Goal: Task Accomplishment & Management: Use online tool/utility

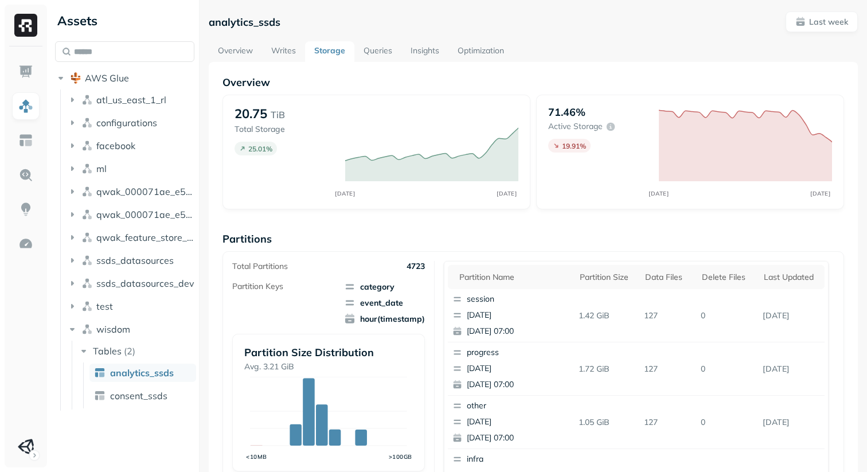
scroll to position [341, 0]
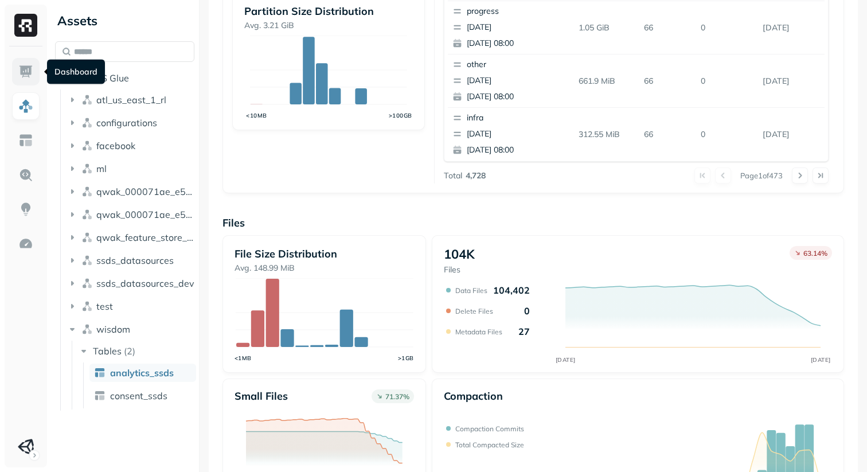
click at [25, 69] on img at bounding box center [25, 71] width 15 height 15
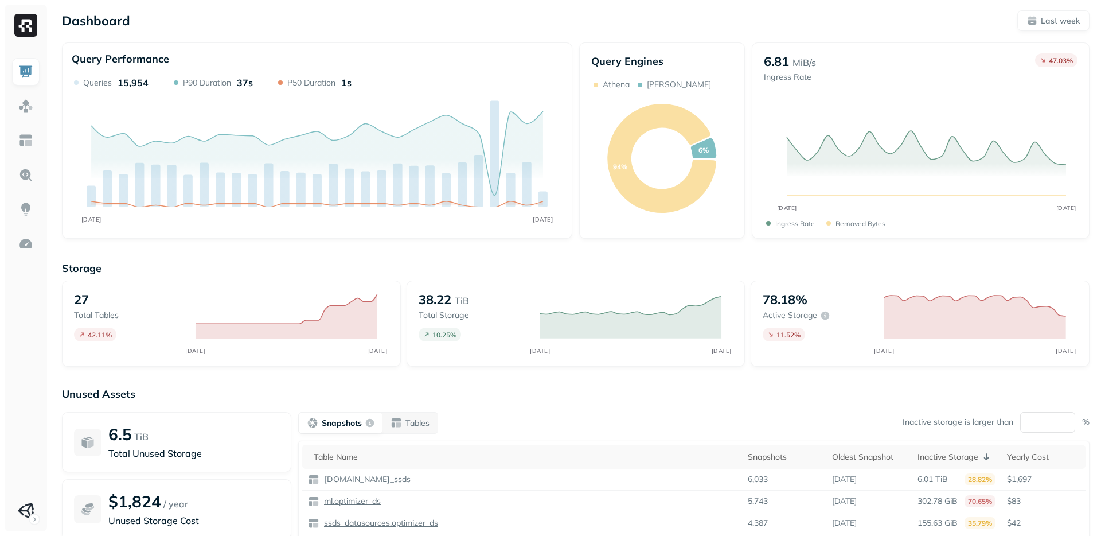
click at [459, 302] on p "TiB" at bounding box center [462, 301] width 14 height 14
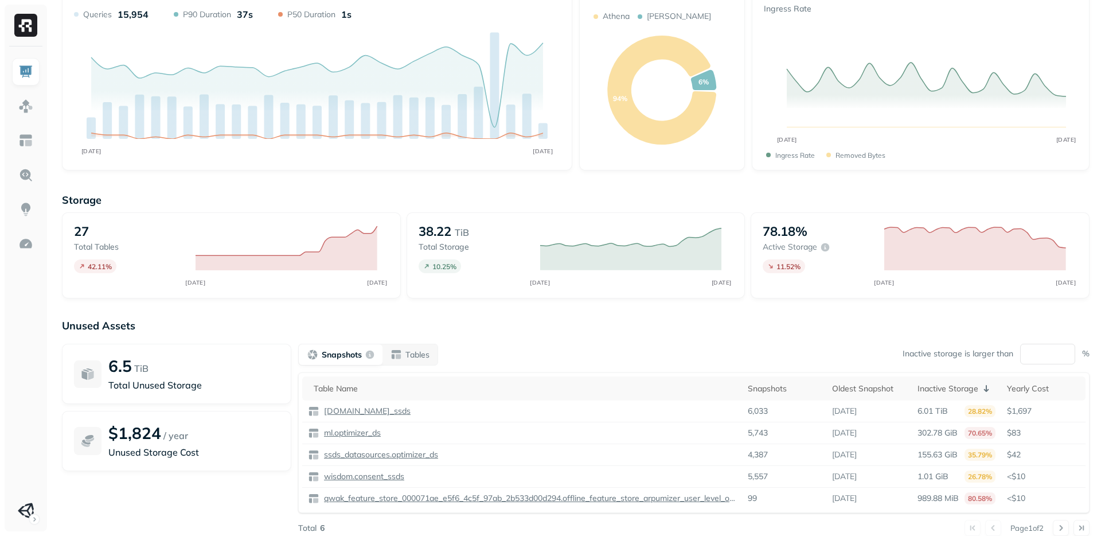
scroll to position [73, 0]
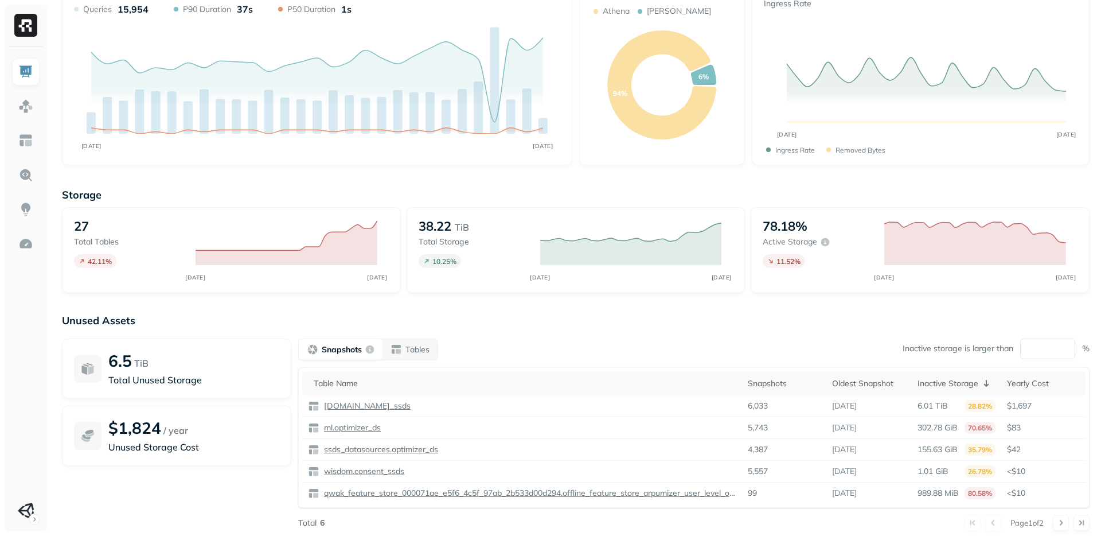
click at [144, 428] on p "$1,824" at bounding box center [134, 428] width 53 height 20
click at [131, 449] on p "Unused Storage Cost" at bounding box center [193, 447] width 171 height 14
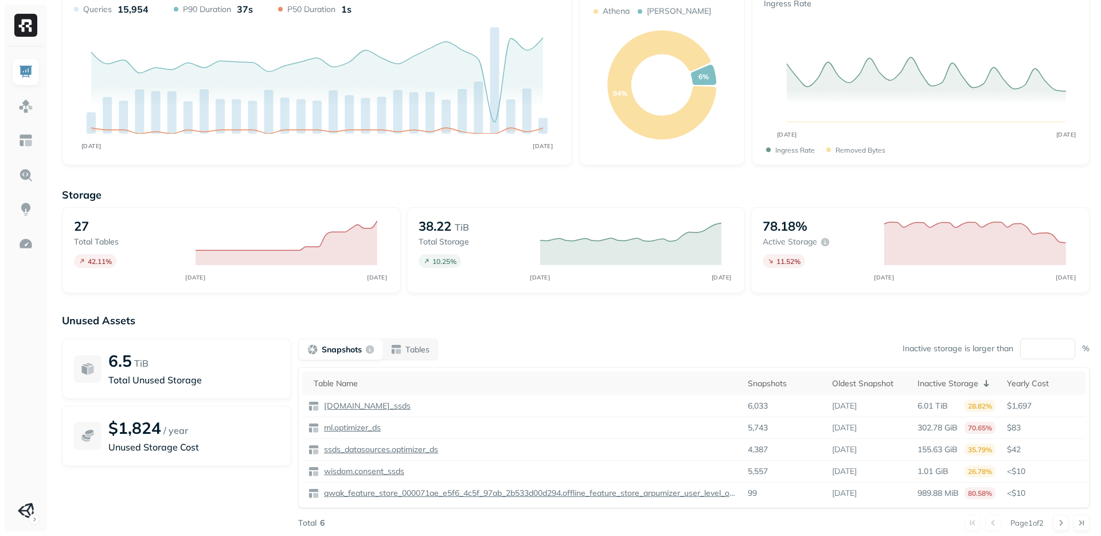
click at [131, 448] on p "Unused Storage Cost" at bounding box center [193, 447] width 171 height 14
click at [165, 456] on div "$1,824 / year Unused Storage Cost" at bounding box center [176, 436] width 229 height 60
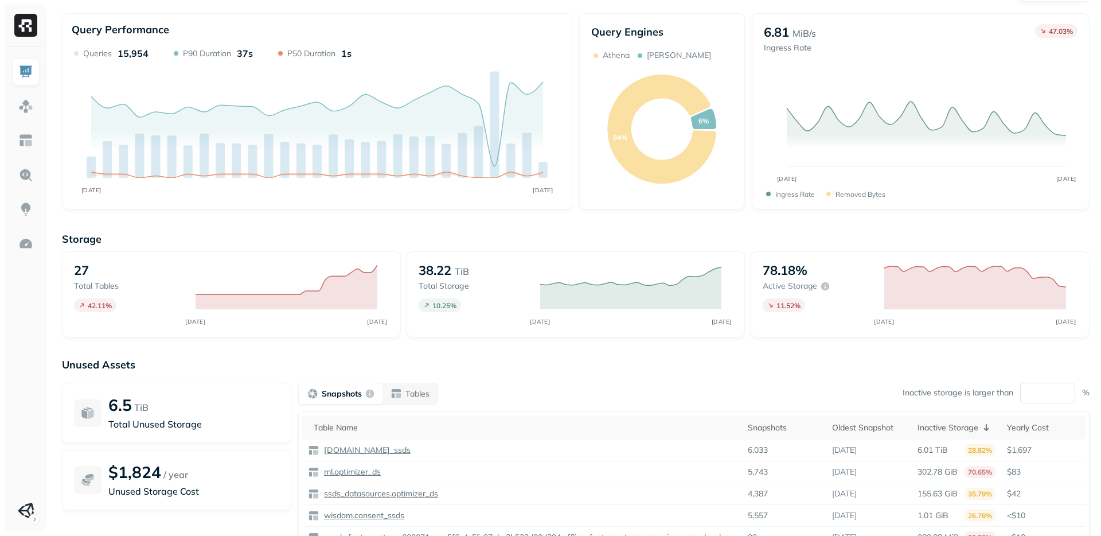
scroll to position [28, 0]
click at [790, 49] on p "Ingress Rate" at bounding box center [790, 49] width 52 height 11
click at [783, 52] on p "Ingress Rate" at bounding box center [790, 49] width 52 height 11
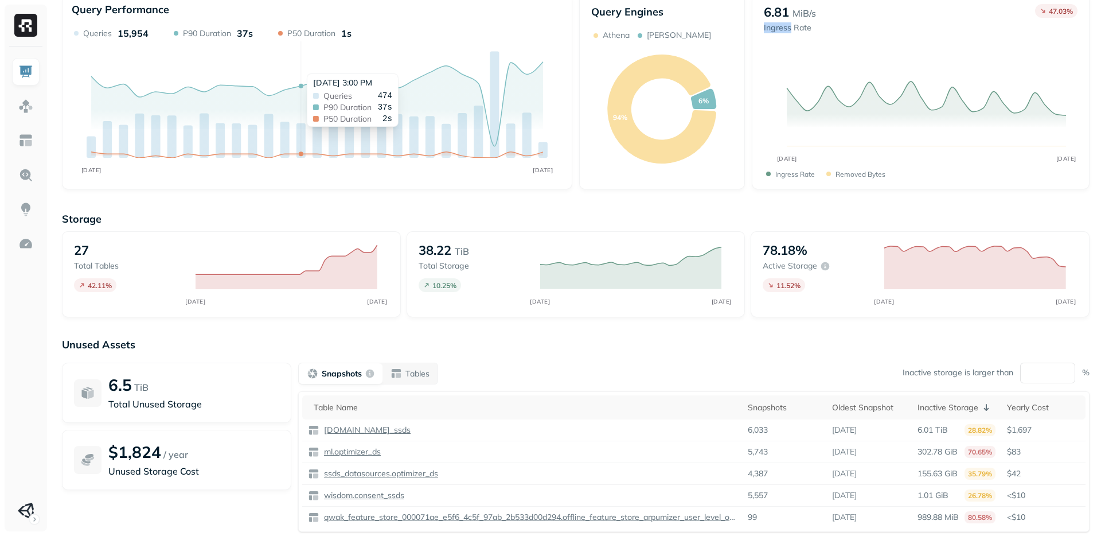
scroll to position [0, 0]
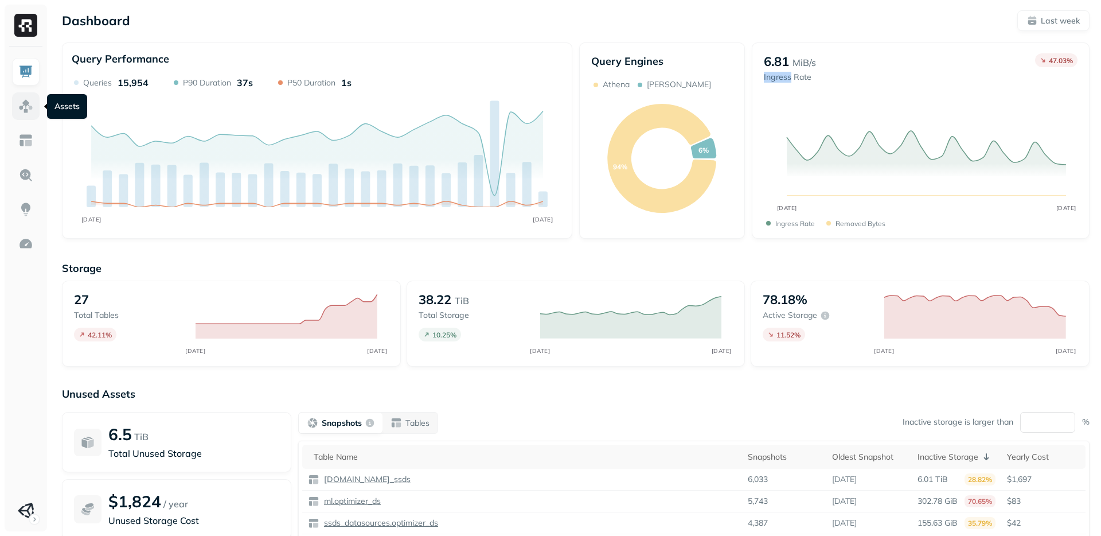
click at [32, 112] on img at bounding box center [25, 106] width 15 height 15
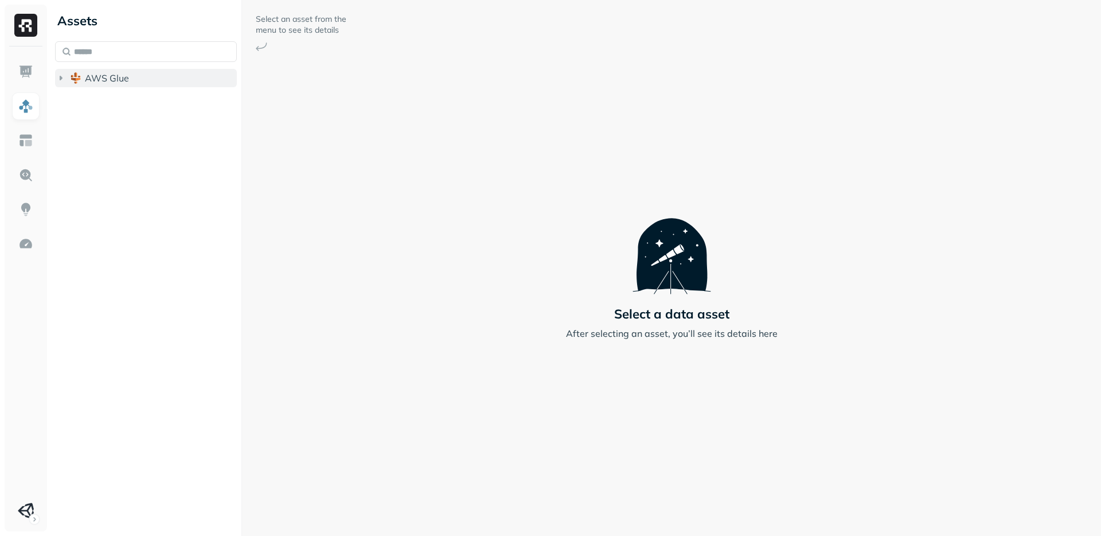
click at [75, 80] on img "button" at bounding box center [75, 77] width 11 height 11
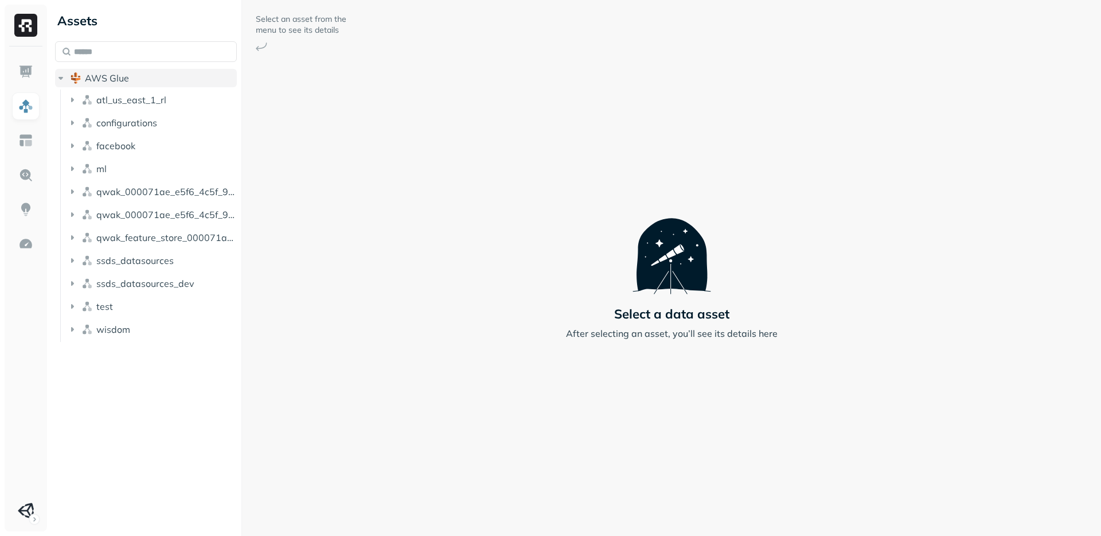
click at [63, 80] on icon "button" at bounding box center [60, 77] width 11 height 11
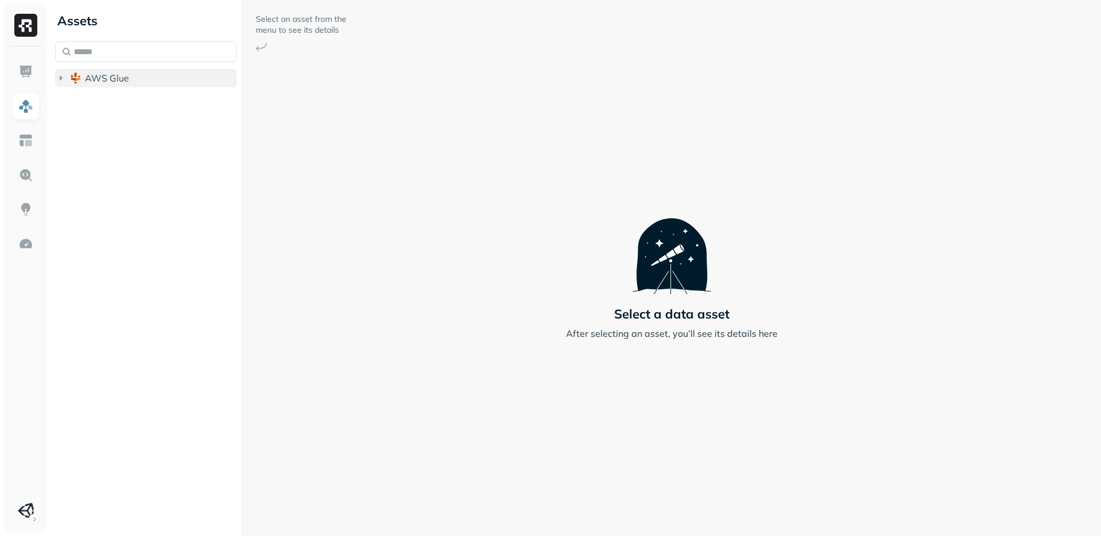
click at [63, 80] on icon "button" at bounding box center [60, 77] width 11 height 11
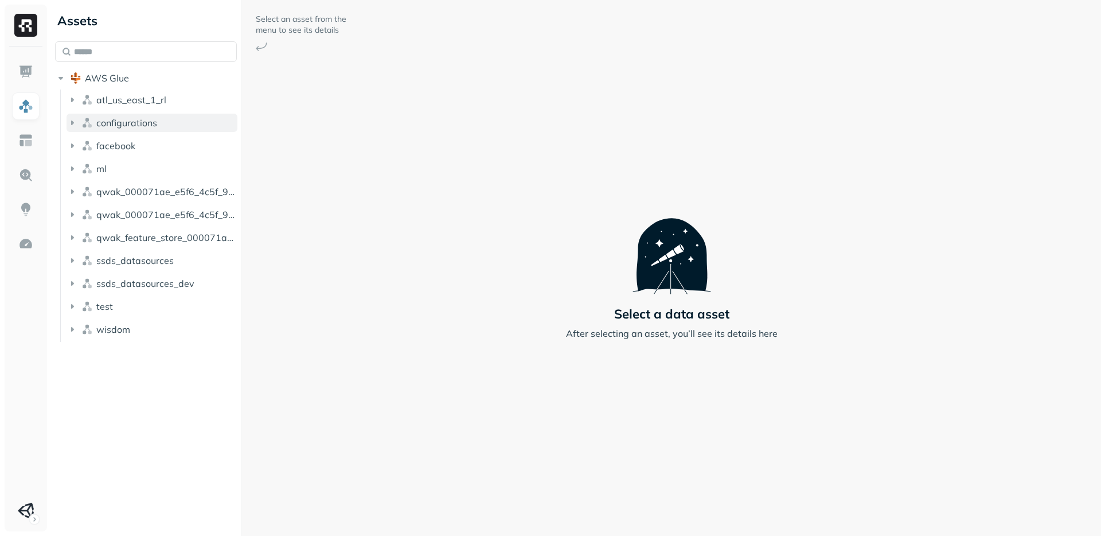
click at [102, 123] on span "configurations" at bounding box center [126, 122] width 61 height 11
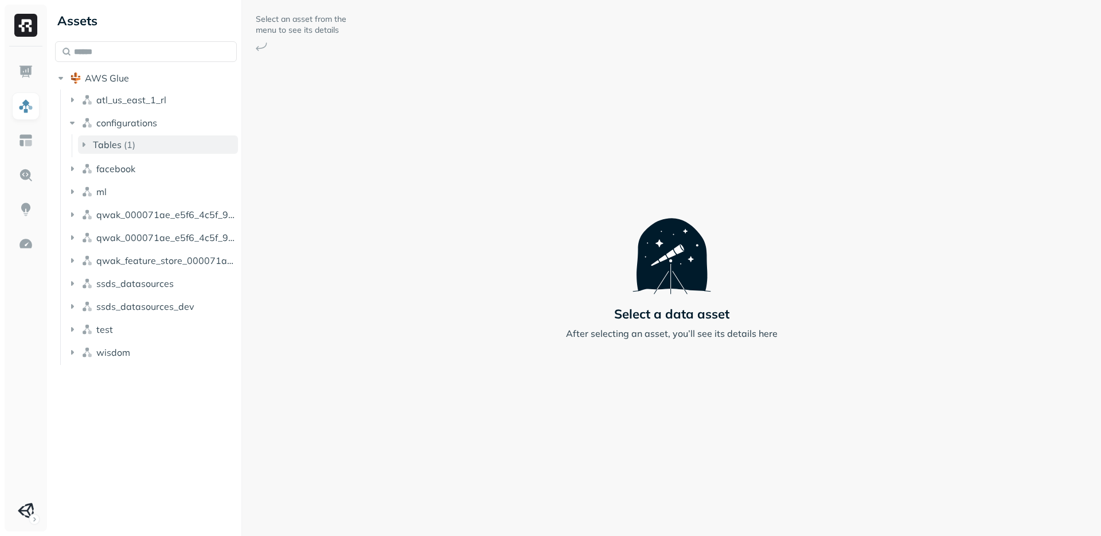
click at [104, 140] on span "Tables" at bounding box center [107, 144] width 29 height 11
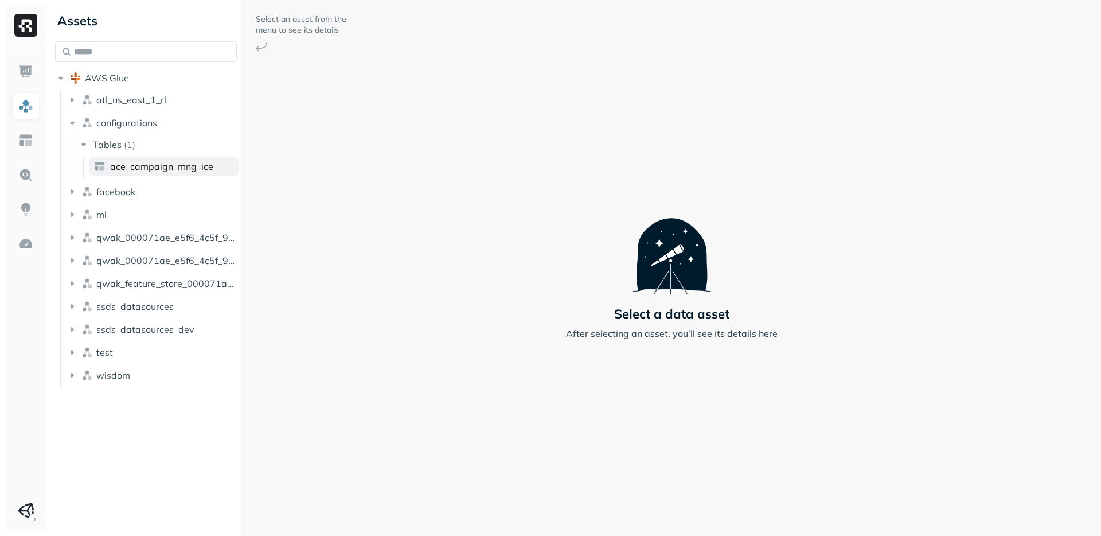
click at [124, 170] on span "ace_campaign_mng_ice" at bounding box center [161, 166] width 103 height 11
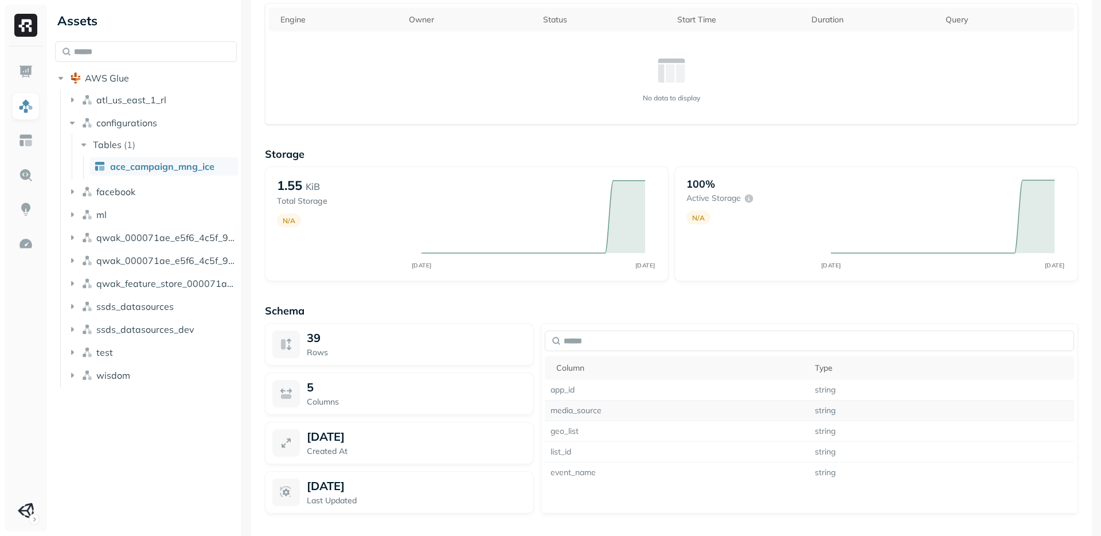
scroll to position [535, 0]
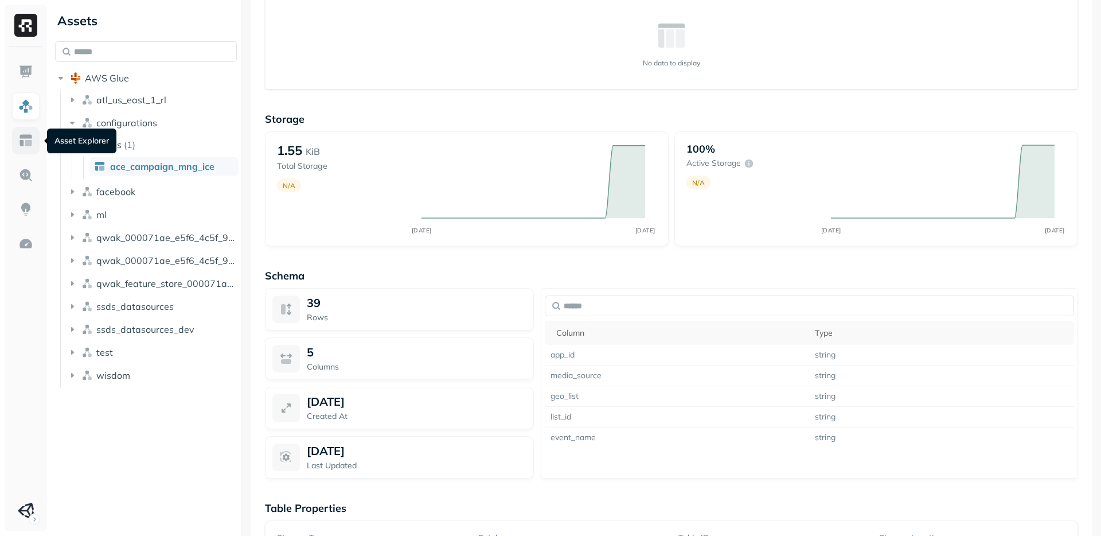
click at [29, 142] on img at bounding box center [25, 140] width 15 height 15
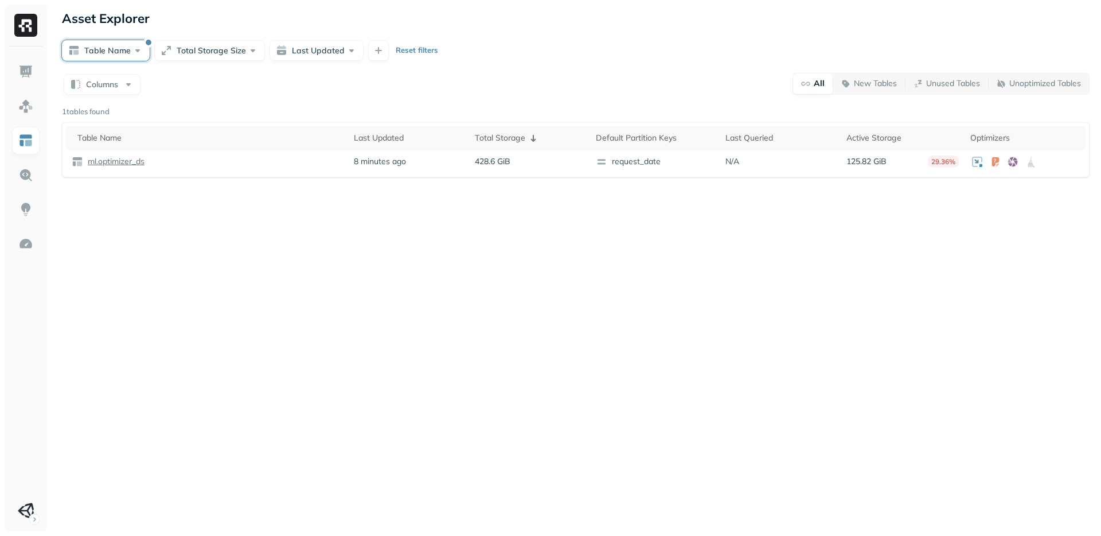
click at [137, 46] on button "Table Name" at bounding box center [106, 50] width 88 height 21
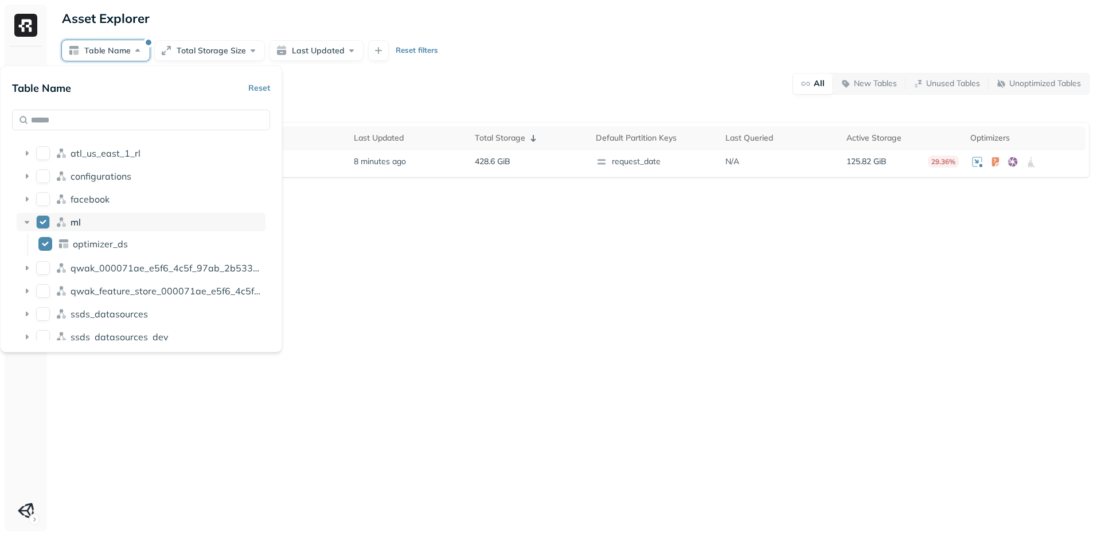
click at [45, 223] on button "ml" at bounding box center [43, 222] width 14 height 14
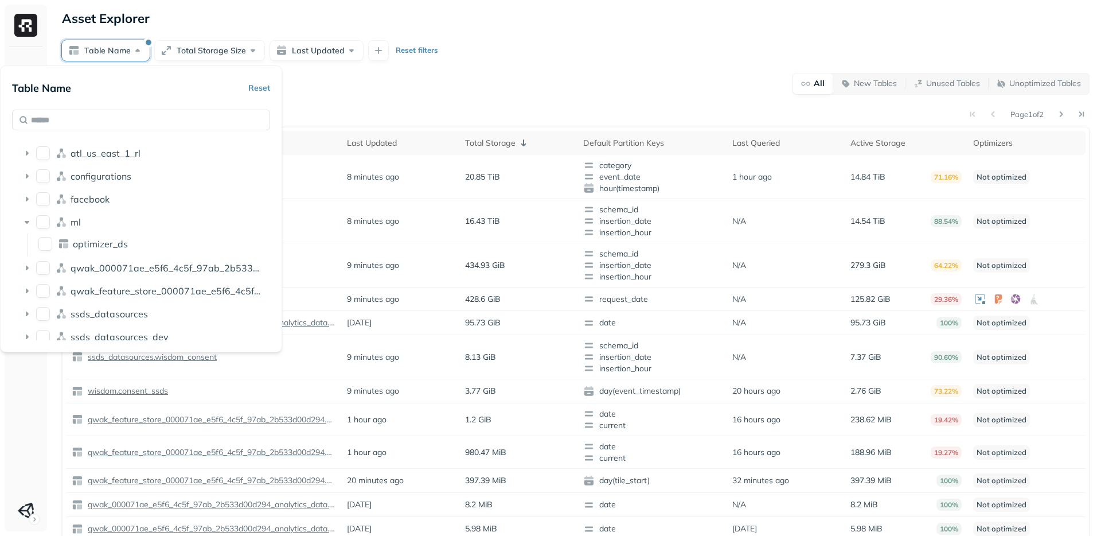
click at [463, 115] on div "Page 1 of 2" at bounding box center [602, 114] width 976 height 16
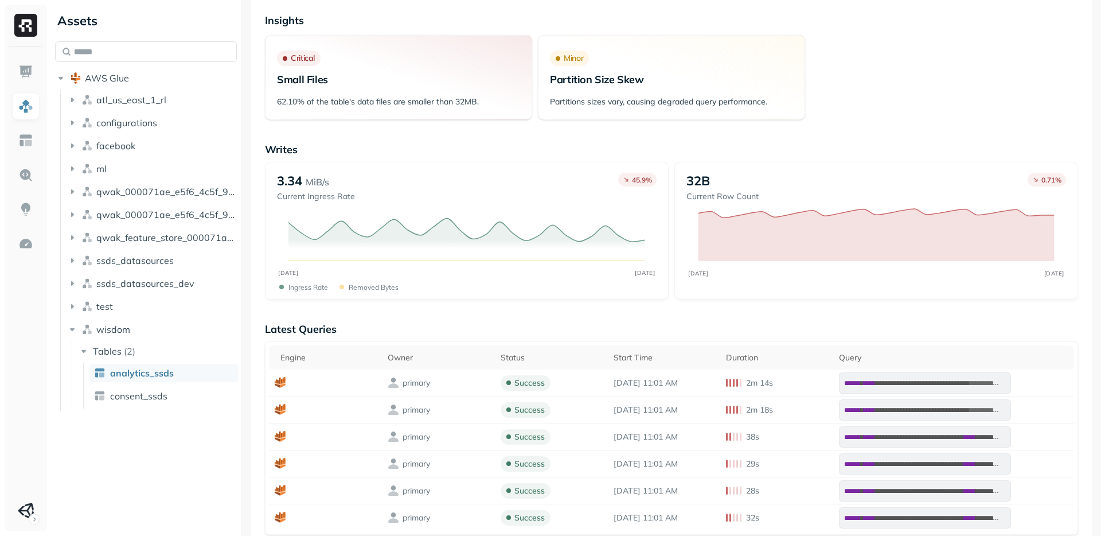
scroll to position [163, 0]
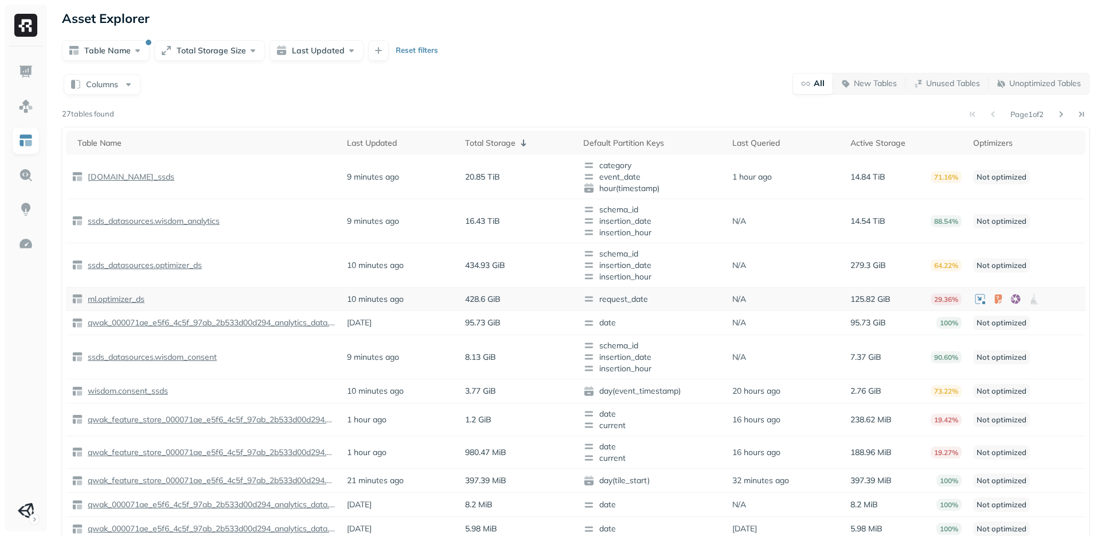
click at [129, 295] on p "ml.optimizer_ds" at bounding box center [114, 299] width 59 height 11
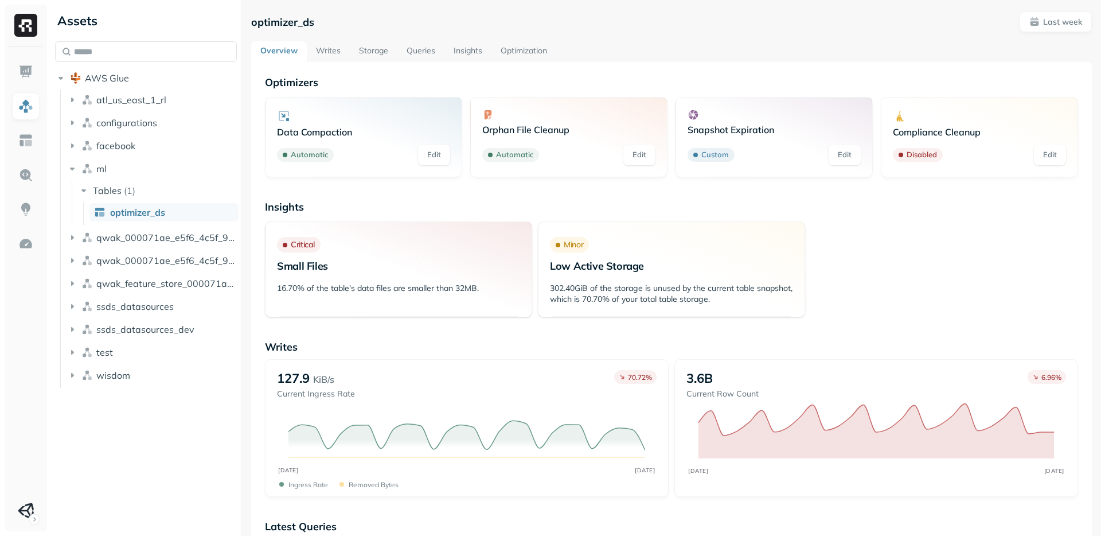
click at [844, 155] on link "Edit" at bounding box center [845, 155] width 32 height 21
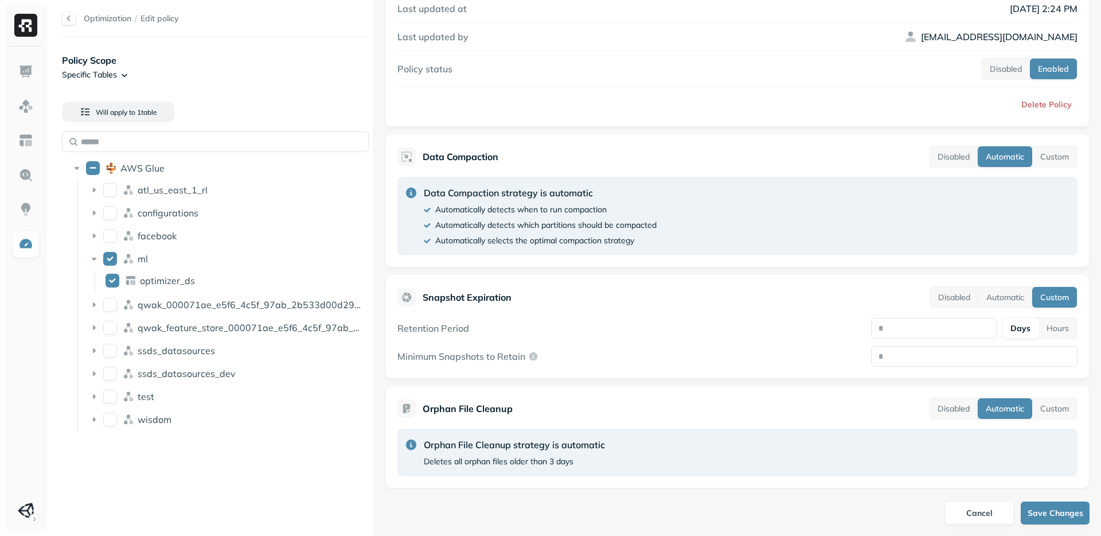
scroll to position [132, 0]
click at [996, 293] on button "Automatic" at bounding box center [1006, 298] width 54 height 21
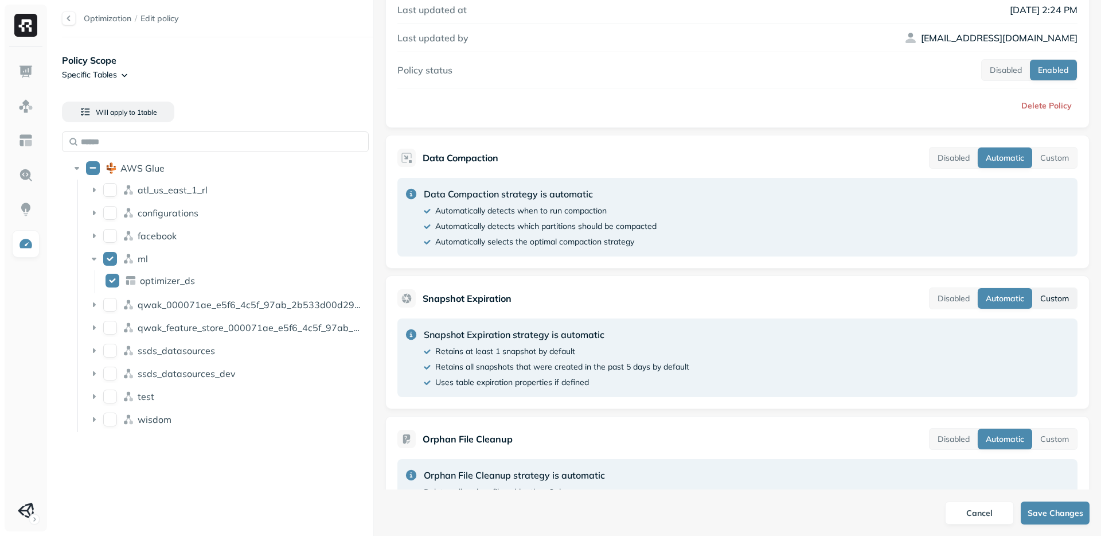
click at [1053, 305] on button "Custom" at bounding box center [1055, 298] width 45 height 21
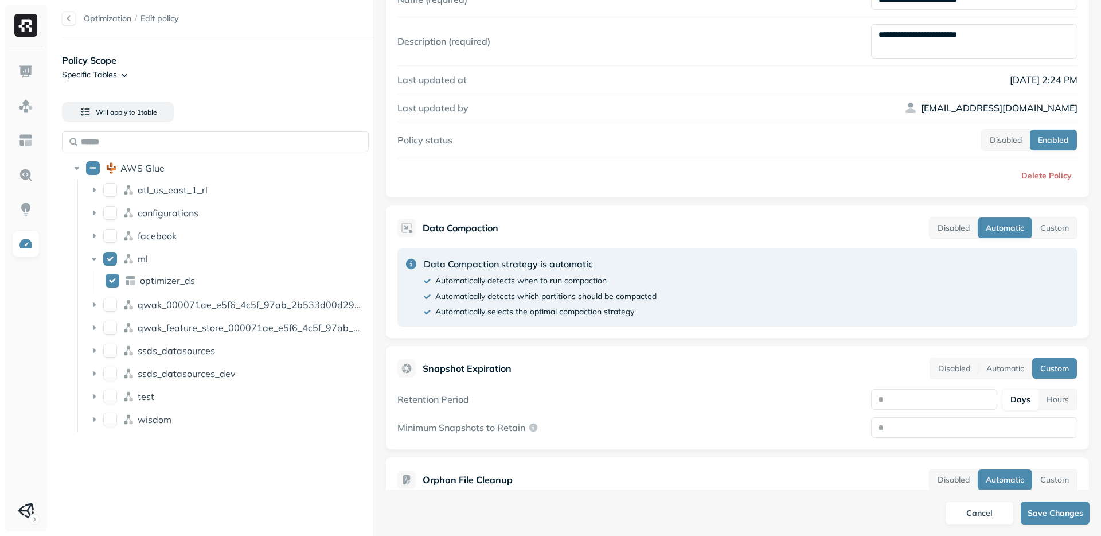
scroll to position [0, 0]
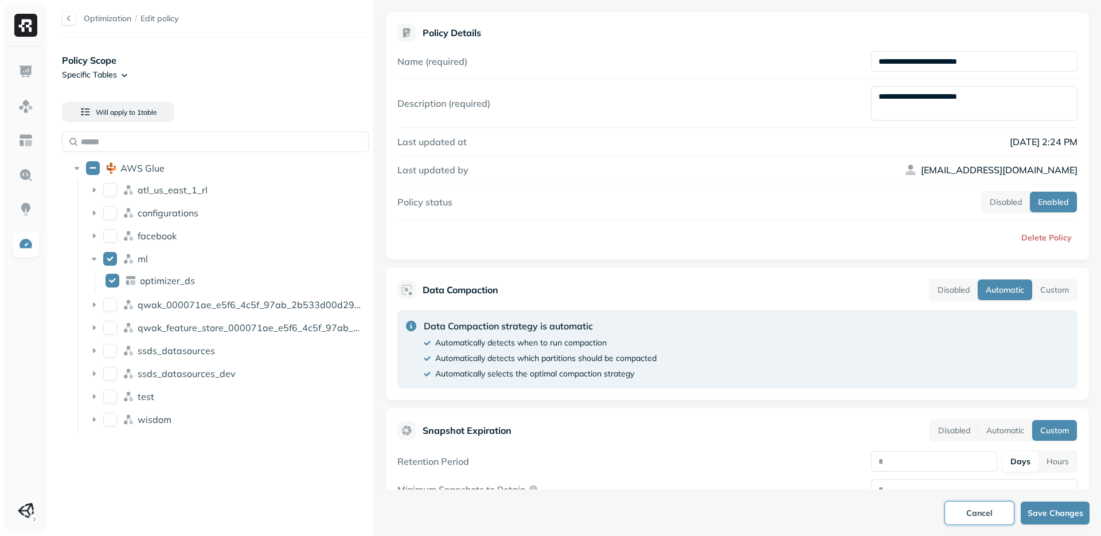
click at [960, 510] on button "Cancel" at bounding box center [979, 512] width 69 height 23
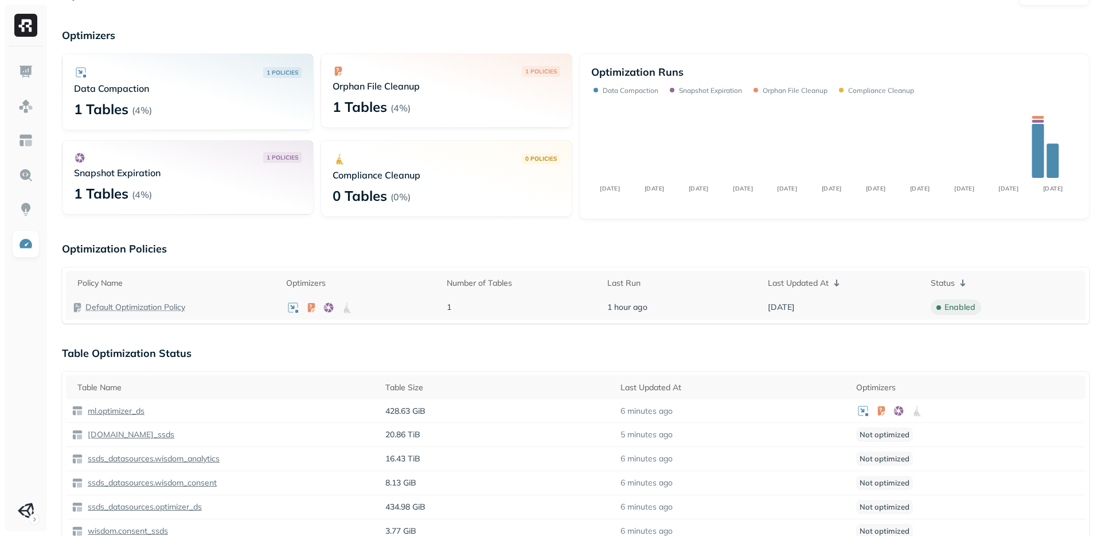
scroll to position [24, 0]
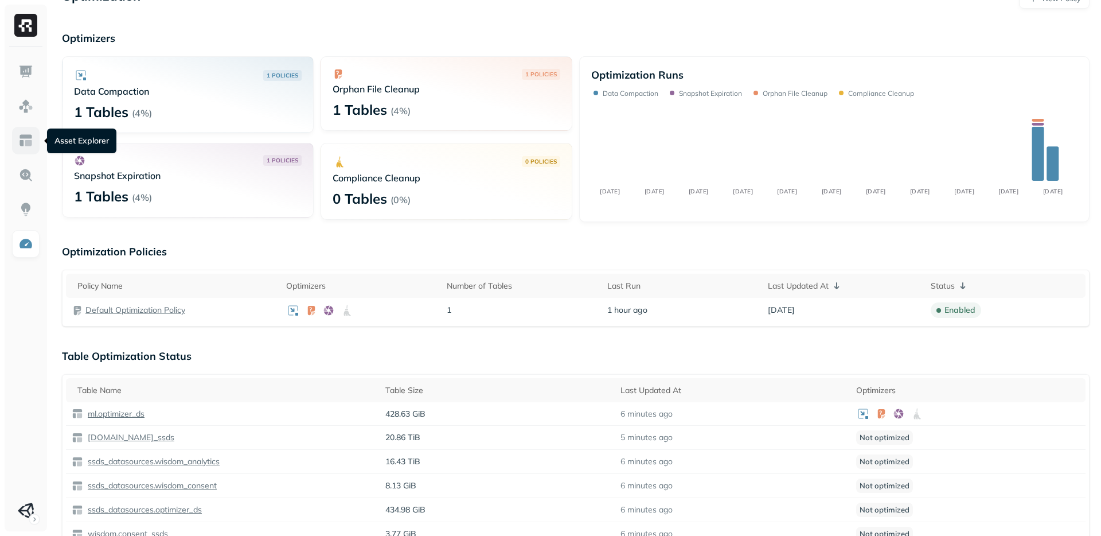
click at [31, 149] on link at bounding box center [26, 141] width 28 height 28
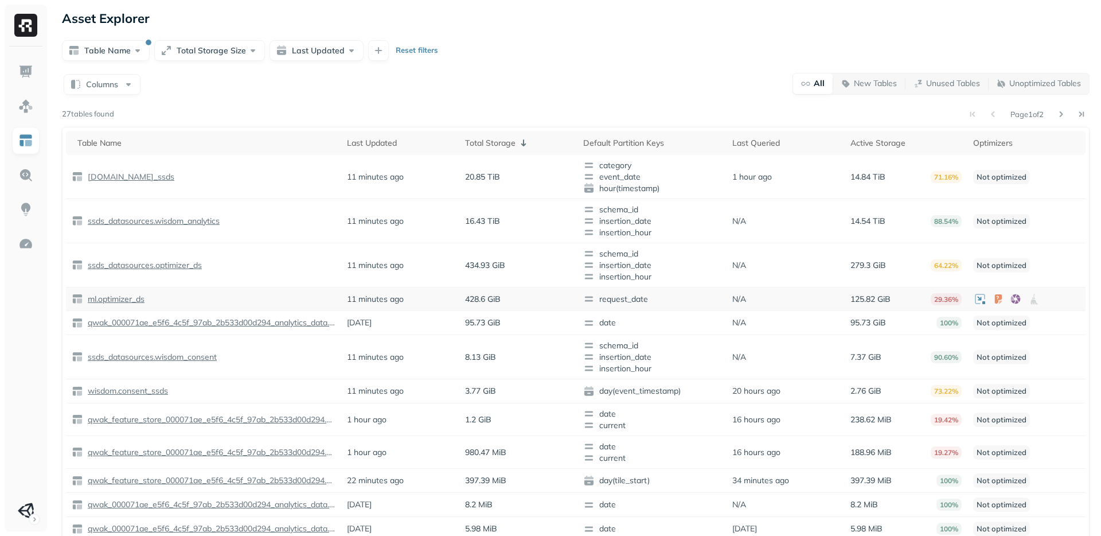
click at [138, 301] on p "ml.optimizer_ds" at bounding box center [114, 299] width 59 height 11
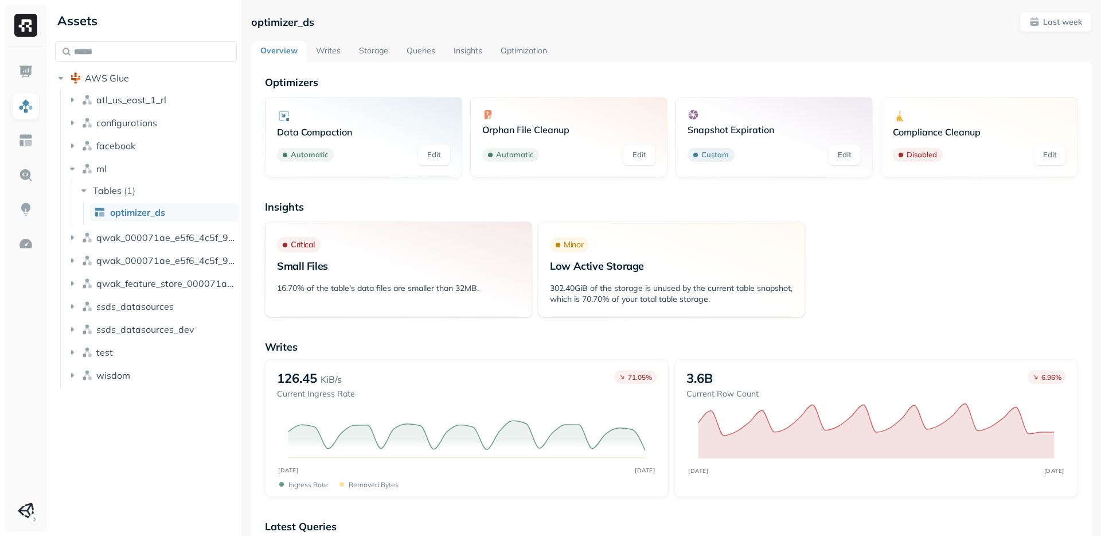
click at [1050, 162] on link "Edit" at bounding box center [1050, 155] width 32 height 21
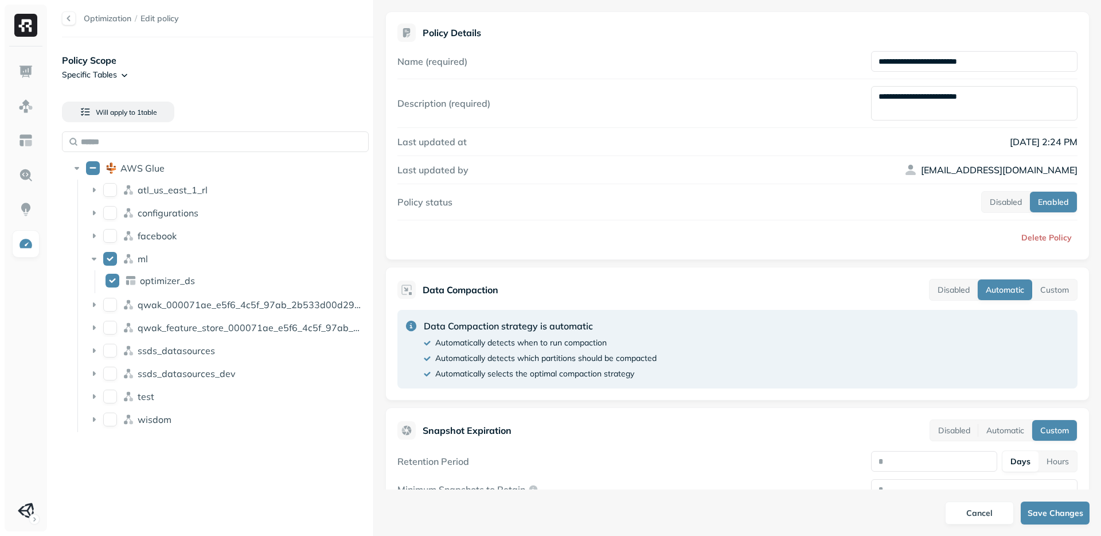
scroll to position [196, 0]
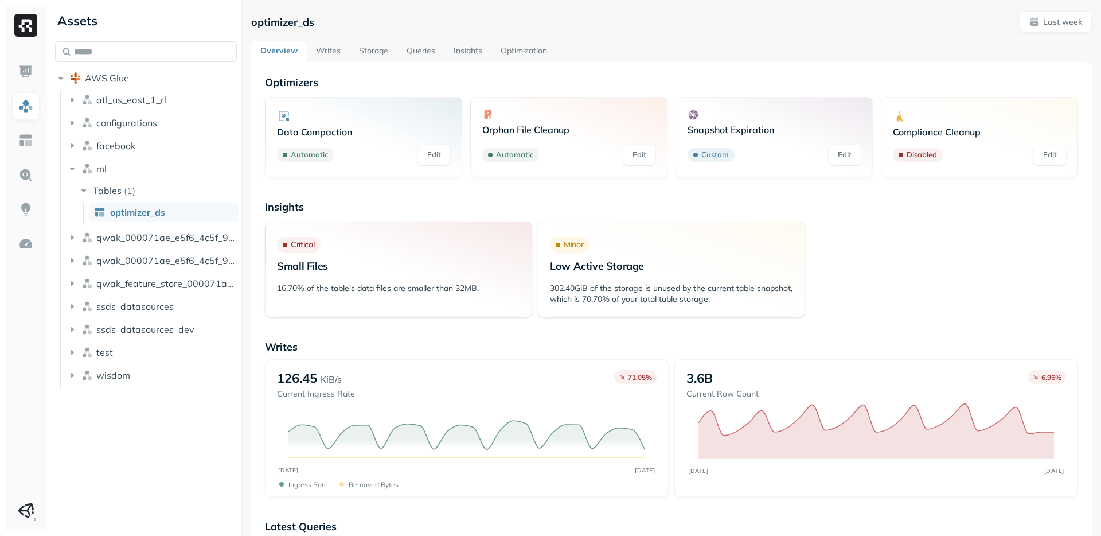
click at [522, 59] on link "Optimization" at bounding box center [524, 51] width 65 height 21
